Goal: Task Accomplishment & Management: Manage account settings

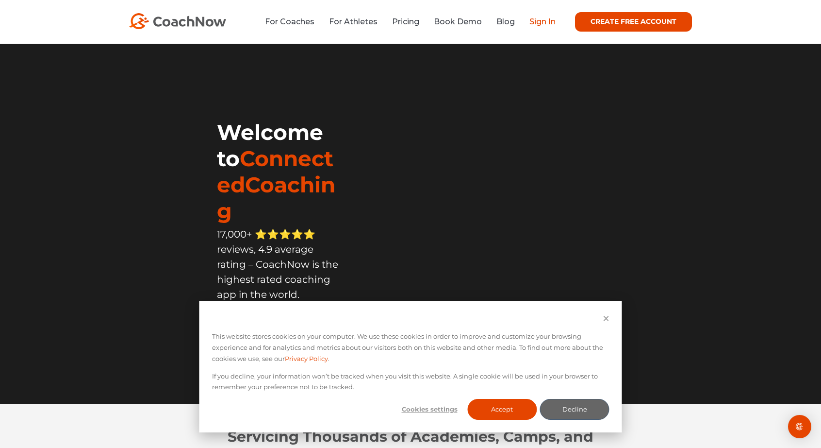
click at [535, 20] on link "Sign In" at bounding box center [543, 21] width 26 height 9
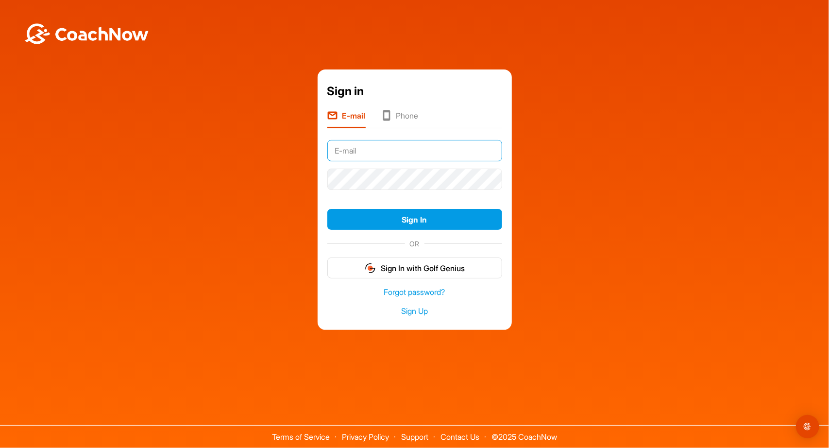
type input "[EMAIL_ADDRESS][DOMAIN_NAME]"
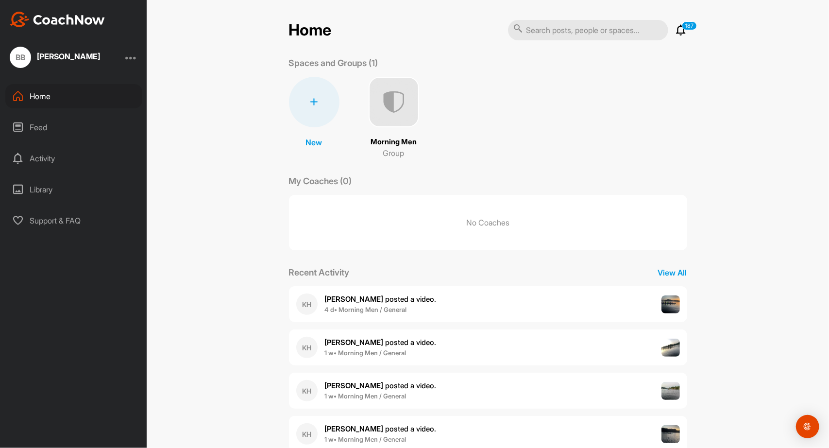
click at [133, 56] on div at bounding box center [131, 57] width 12 height 12
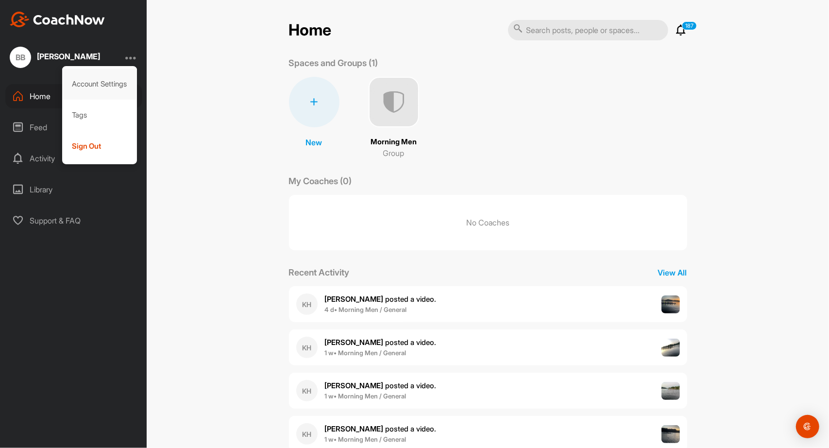
click at [112, 83] on div "Account Settings" at bounding box center [99, 83] width 75 height 31
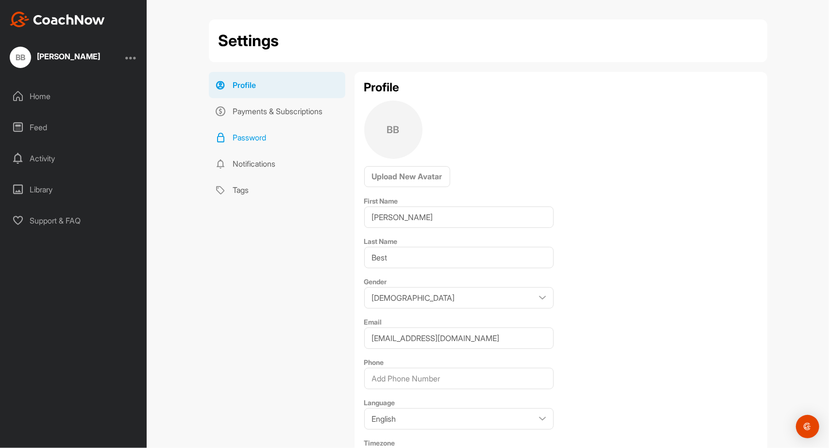
click at [258, 135] on link "Password" at bounding box center [277, 137] width 136 height 26
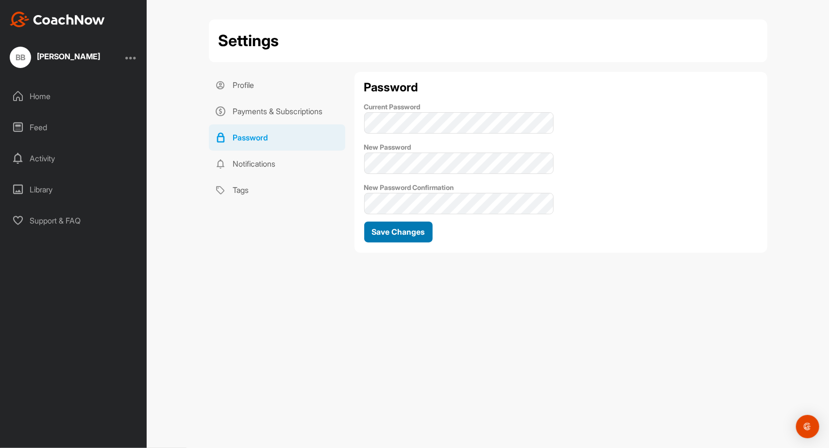
click at [415, 231] on span "Save Changes" at bounding box center [398, 232] width 53 height 10
